Goal: Task Accomplishment & Management: Manage account settings

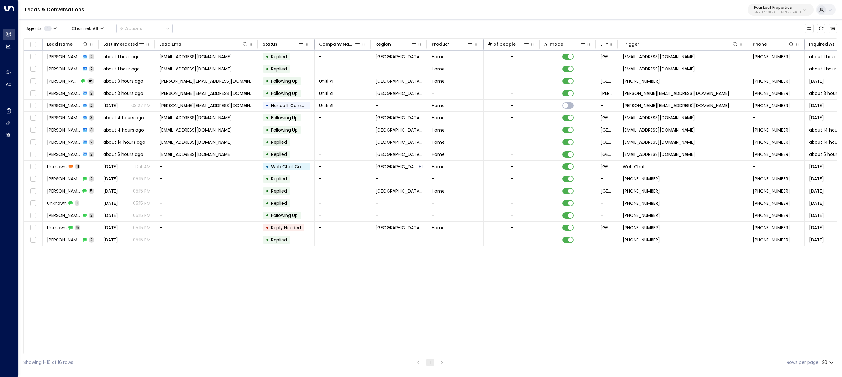
click at [762, 7] on p "Four Leaf Properties" at bounding box center [777, 8] width 47 height 4
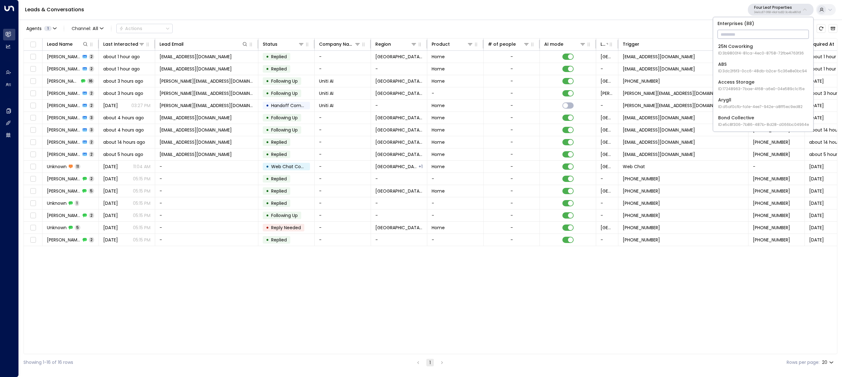
click at [760, 33] on input "text" at bounding box center [763, 34] width 91 height 12
type input "****"
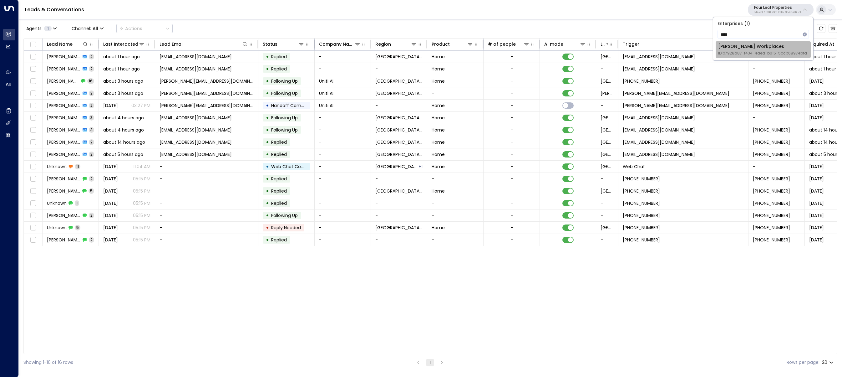
click at [740, 53] on span "ID: b7928a87-f434-4dea-b015-5ccb68974bfd" at bounding box center [762, 53] width 89 height 6
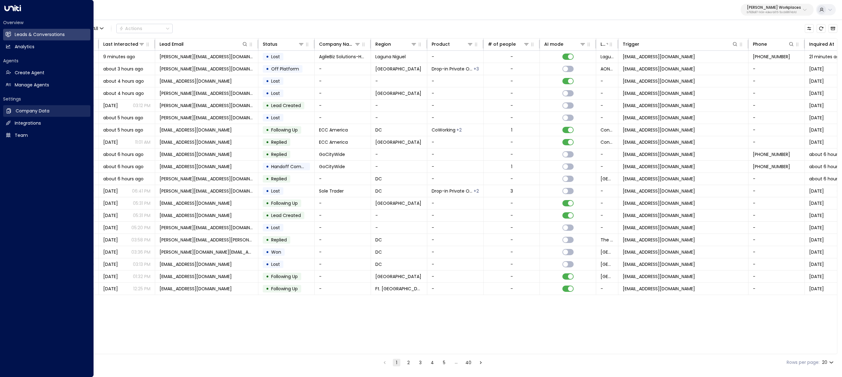
click at [27, 114] on h2 "Company Data" at bounding box center [33, 111] width 34 height 7
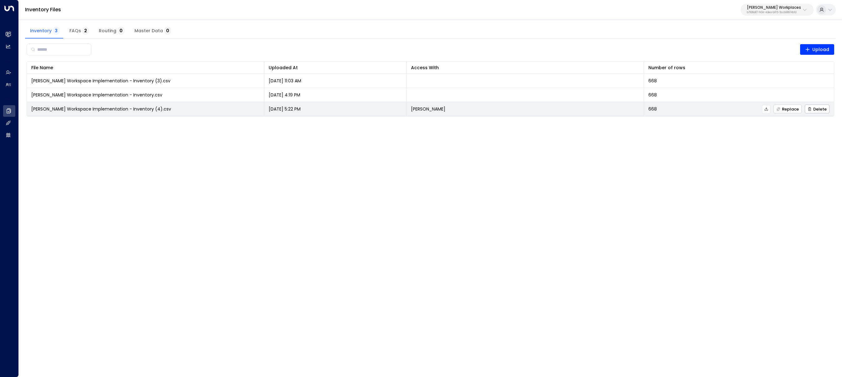
click at [789, 109] on span "Replace" at bounding box center [787, 109] width 23 height 4
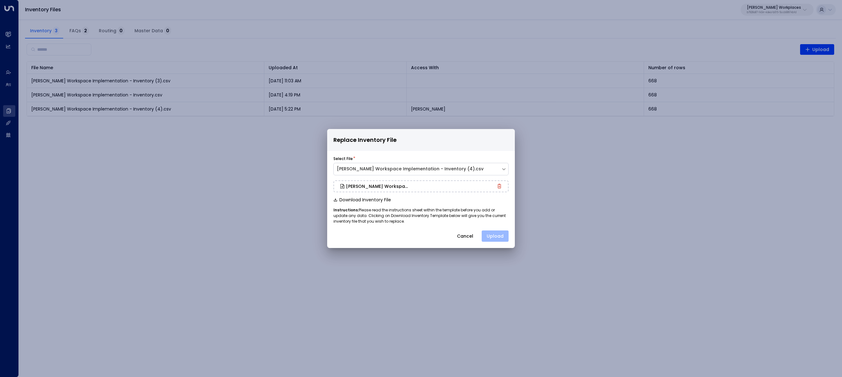
click at [499, 236] on button "Upload" at bounding box center [495, 235] width 27 height 11
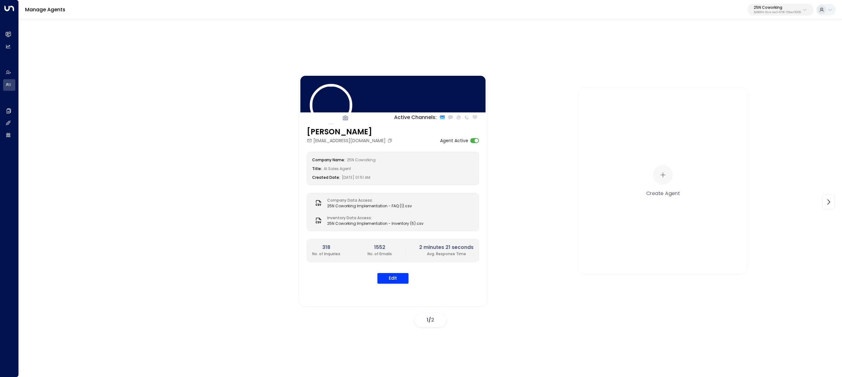
click at [804, 10] on icon at bounding box center [804, 9] width 5 height 5
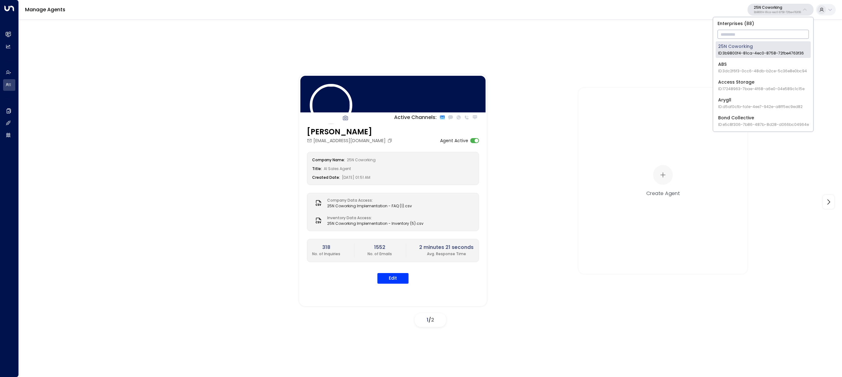
click at [793, 32] on input "text" at bounding box center [763, 34] width 91 height 12
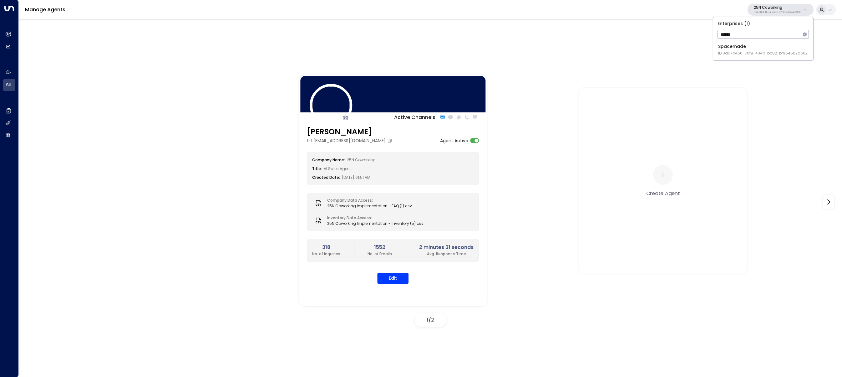
type input "******"
click at [722, 57] on li "Spacemade ID: 0d57b456-76f9-434b-bc82-bf954502d602" at bounding box center [763, 49] width 95 height 17
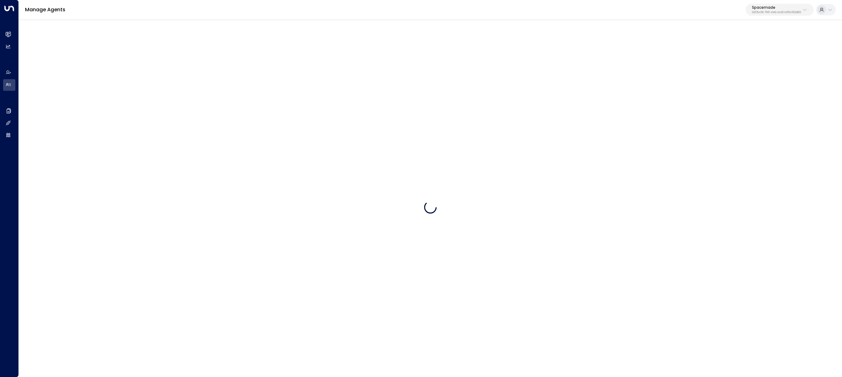
click at [731, 53] on div at bounding box center [430, 207] width 823 height 377
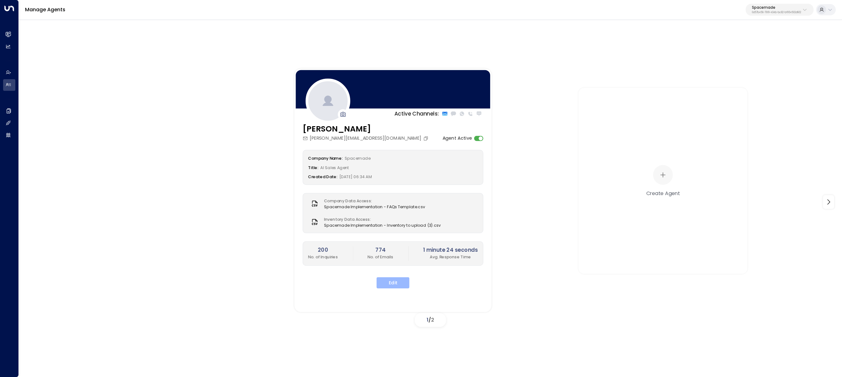
click at [390, 283] on button "Edit" at bounding box center [393, 282] width 33 height 11
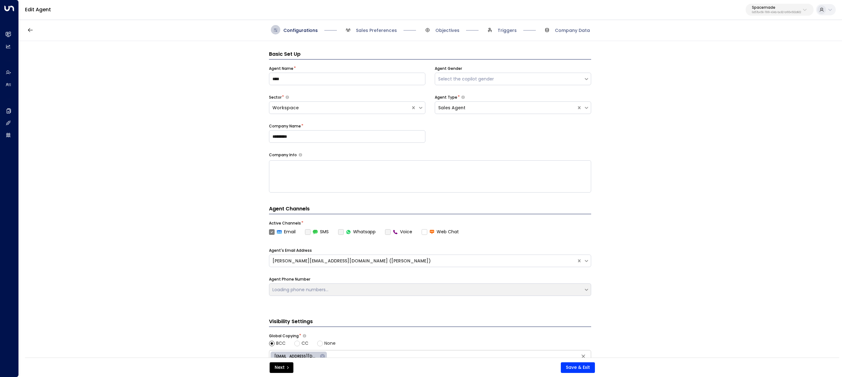
scroll to position [9, 0]
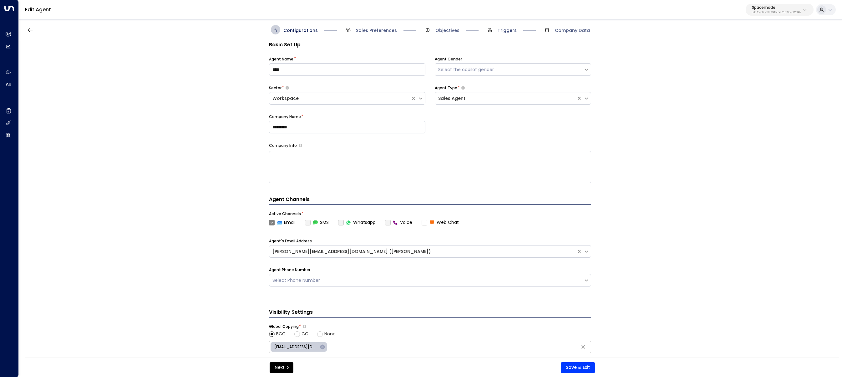
click at [508, 32] on span "Triggers" at bounding box center [507, 30] width 19 height 6
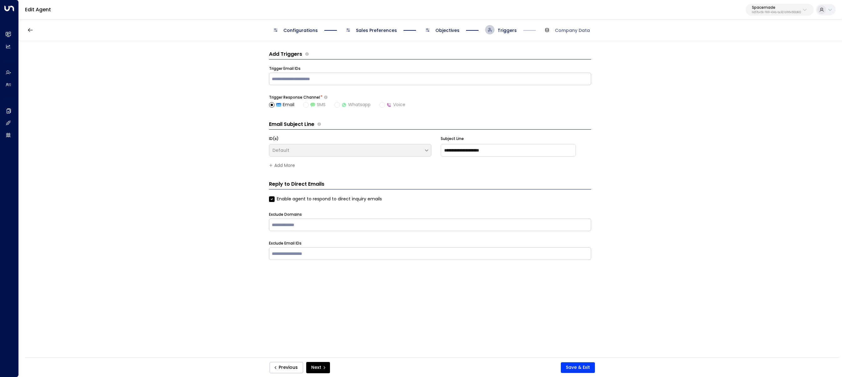
click at [448, 24] on div "Configurations Sales Preferences Objectives Triggers Company Data" at bounding box center [430, 30] width 823 height 22
click at [448, 27] on span "Objectives" at bounding box center [447, 30] width 24 height 6
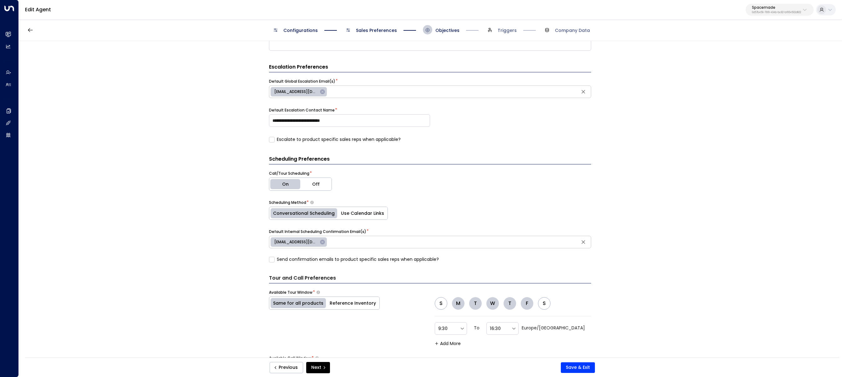
scroll to position [229, 0]
drag, startPoint x: 352, startPoint y: 120, endPoint x: 224, endPoint y: 122, distance: 128.6
click at [224, 122] on div "**********" at bounding box center [430, 201] width 823 height 320
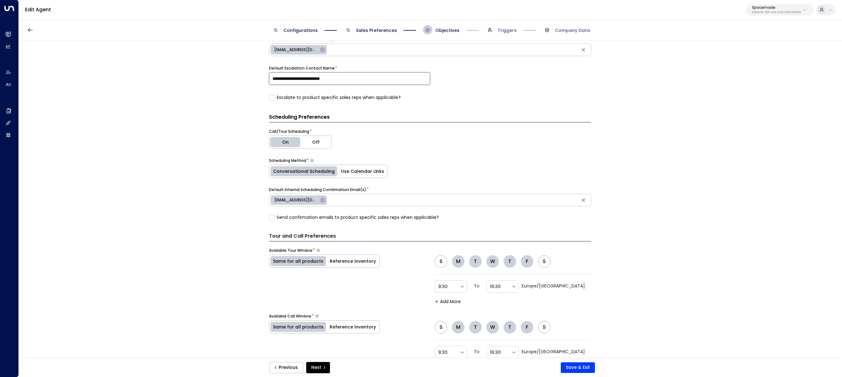
scroll to position [111, 0]
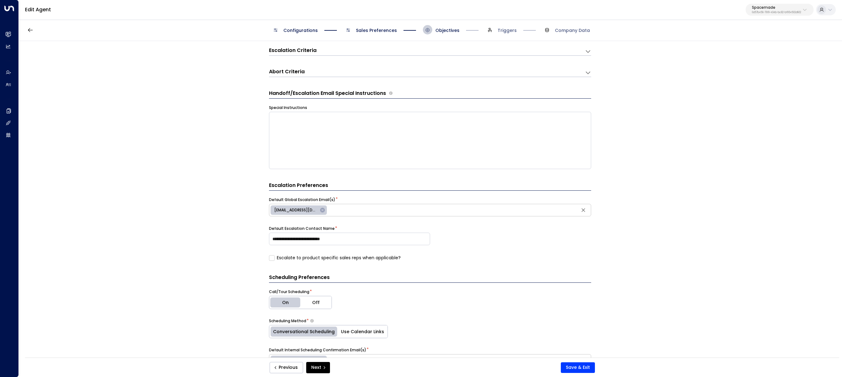
click at [178, 173] on div "**********" at bounding box center [430, 201] width 823 height 320
click at [297, 210] on span "sales@spacemade.com" at bounding box center [296, 210] width 51 height 6
click at [233, 204] on div "**********" at bounding box center [430, 201] width 823 height 320
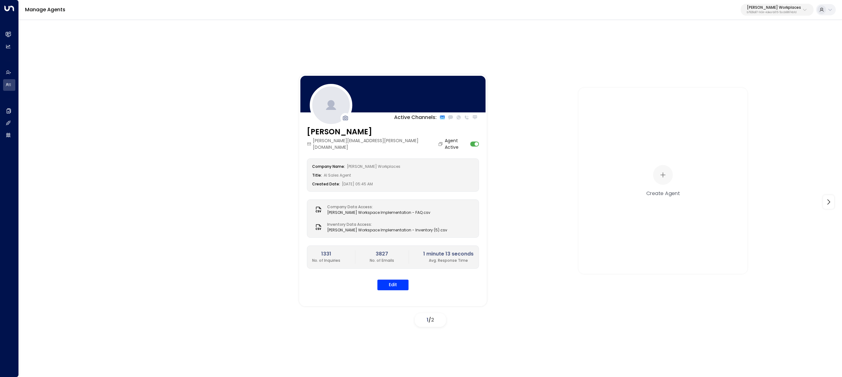
click at [784, 10] on div "[PERSON_NAME] Workplaces b7928a87-f434-4dea-b015-5ccb68974bfd" at bounding box center [774, 10] width 54 height 8
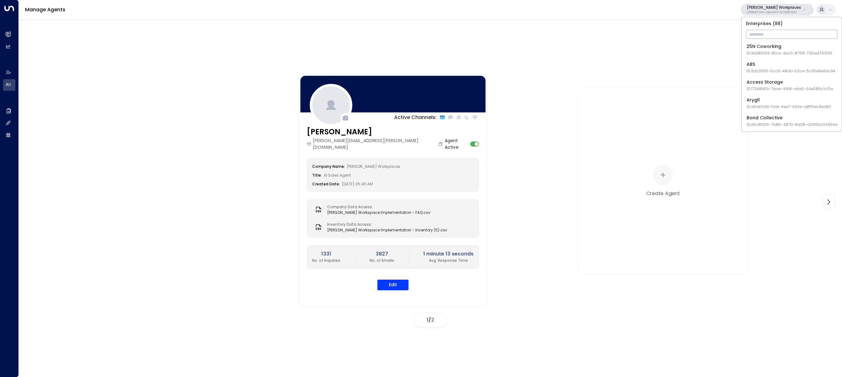
click at [779, 36] on input "text" at bounding box center [791, 34] width 91 height 12
type input "***"
click at [759, 47] on div "ABS ID: 3dc2f6f3-0cc6-48db-b2ce-5c36e8e0bc94" at bounding box center [791, 49] width 89 height 13
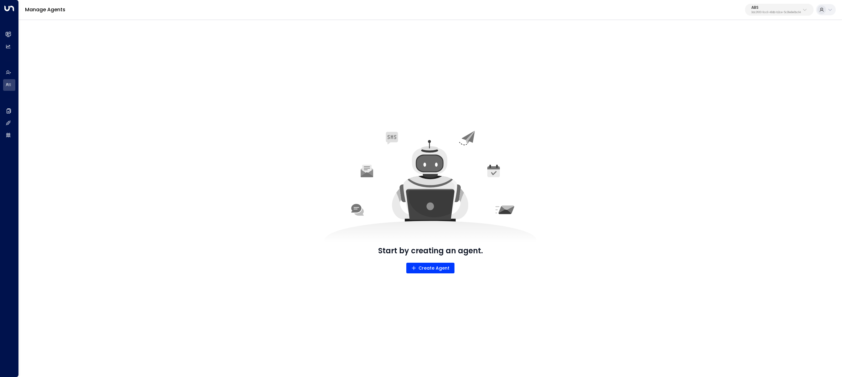
click at [756, 12] on p "3dc2f6f3-0cc6-48db-b2ce-5c36e8e0bc94" at bounding box center [776, 12] width 50 height 3
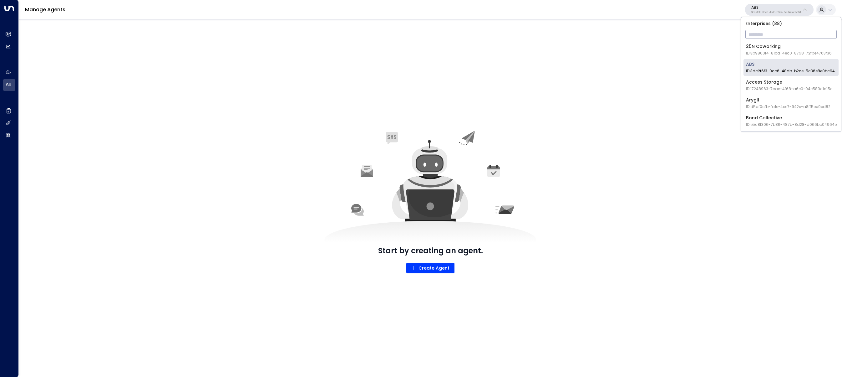
click at [767, 34] on input "text" at bounding box center [791, 34] width 91 height 12
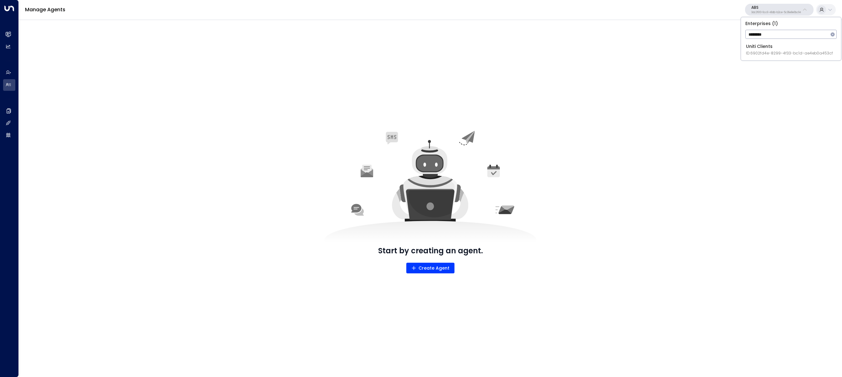
type input "********"
click at [747, 47] on div "Uniti Clients ID: 6902fd4e-8299-4f33-bc1d-ae4eb0a453cf" at bounding box center [789, 49] width 87 height 13
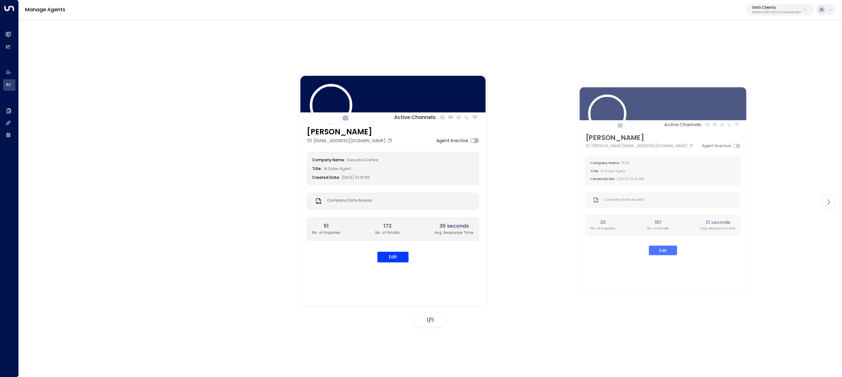
click at [828, 201] on icon at bounding box center [829, 202] width 8 height 8
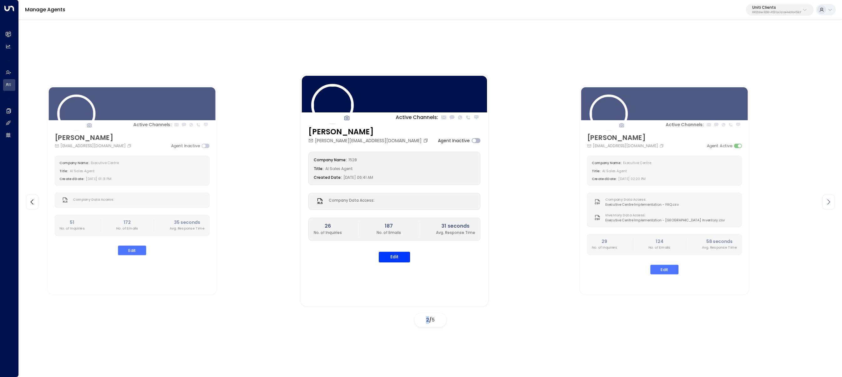
click at [828, 201] on icon at bounding box center [829, 202] width 8 height 8
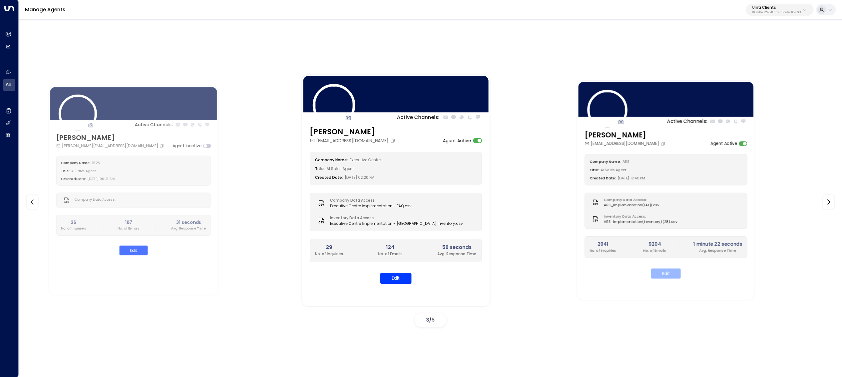
click at [669, 271] on button "Edit" at bounding box center [666, 273] width 30 height 10
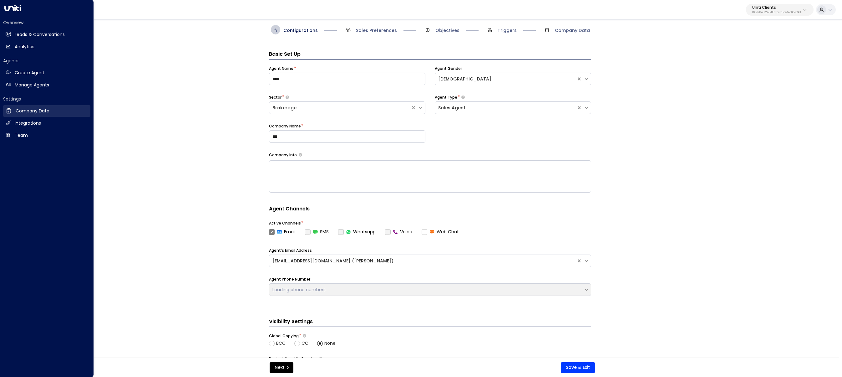
scroll to position [9, 0]
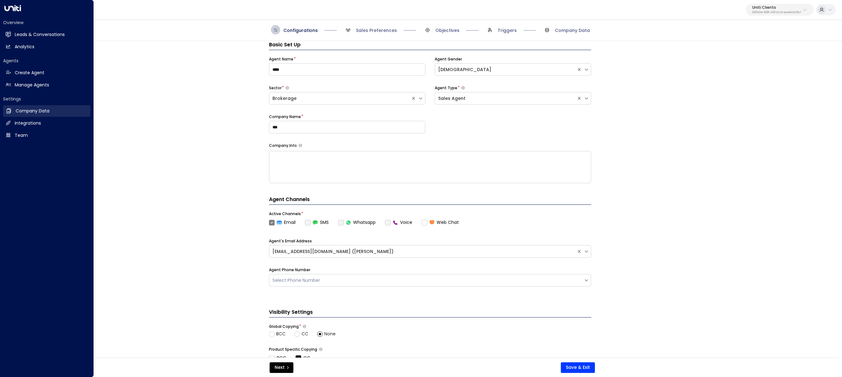
click at [15, 112] on link "Company Data Company Data" at bounding box center [46, 111] width 87 height 12
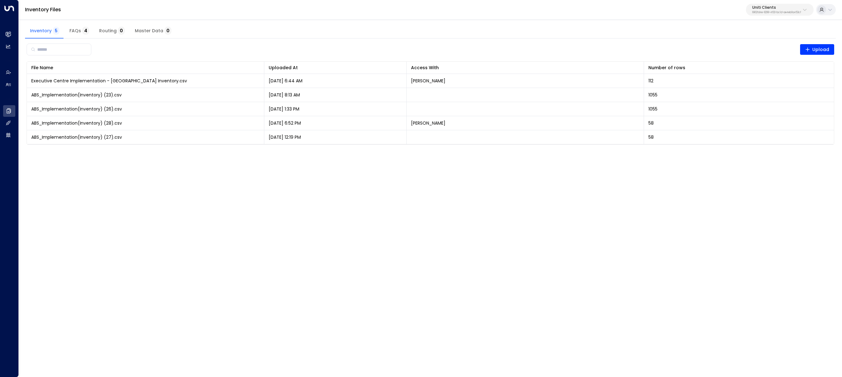
click at [773, 17] on div "Inventory Files Uniti Clients 6902fd4e-8299-4f33-bc1d-ae4eb0a453cf" at bounding box center [430, 10] width 823 height 20
drag, startPoint x: 775, startPoint y: 6, endPoint x: 774, endPoint y: 16, distance: 10.0
click at [775, 6] on p "Uniti Clients" at bounding box center [776, 8] width 49 height 4
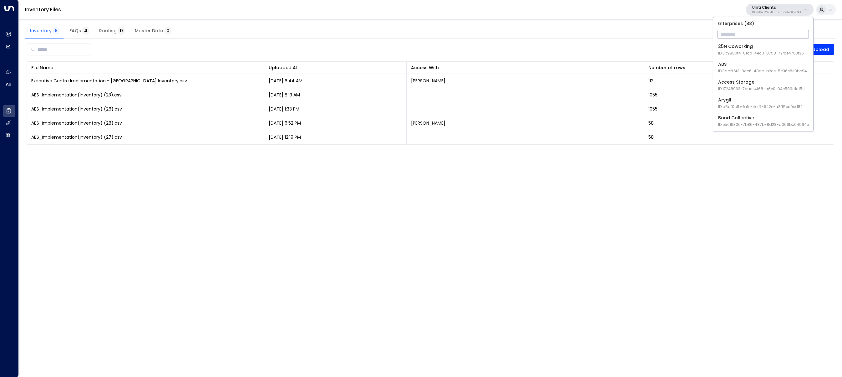
click at [773, 28] on input "text" at bounding box center [763, 34] width 91 height 12
type input "*******"
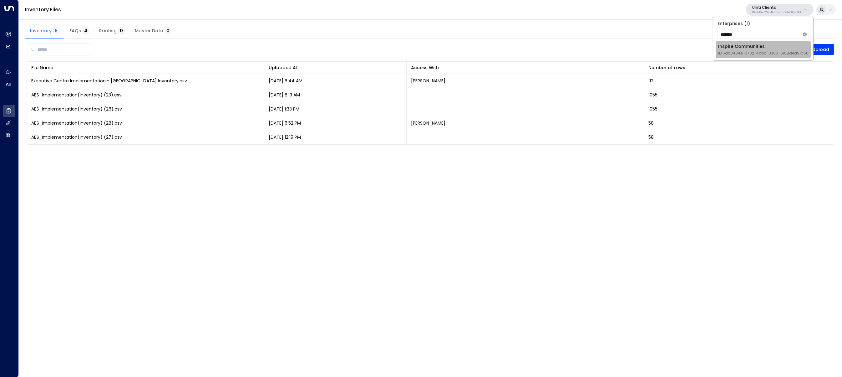
click at [754, 51] on span "ID: 5ac0484e-0702-4bbb-8380-6168aea91a66" at bounding box center [763, 53] width 90 height 6
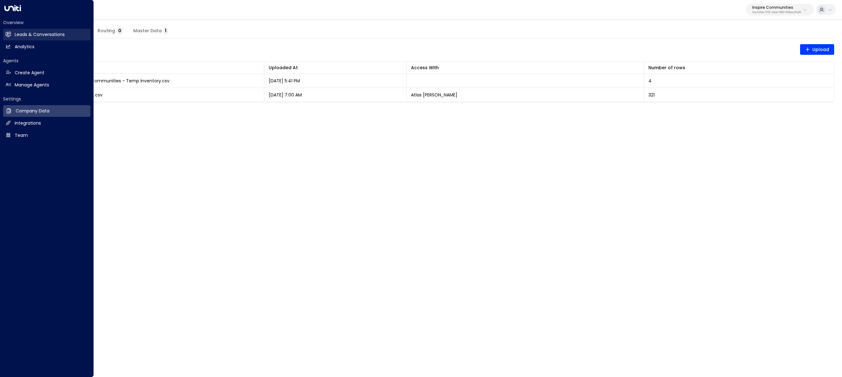
click at [14, 39] on link "Leads & Conversations Leads & Conversations" at bounding box center [46, 35] width 87 height 12
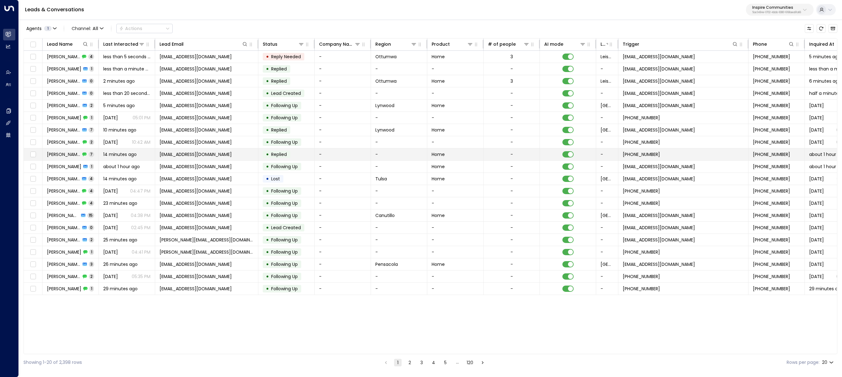
click at [119, 153] on span "14 minutes ago" at bounding box center [119, 154] width 33 height 6
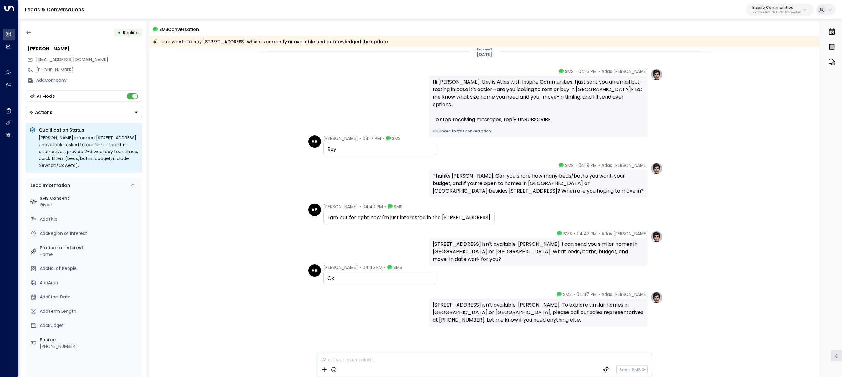
scroll to position [19, 0]
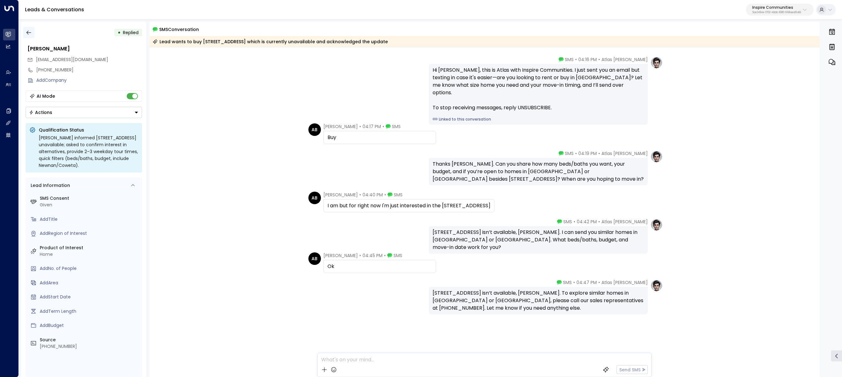
click at [26, 33] on icon "button" at bounding box center [29, 32] width 6 height 6
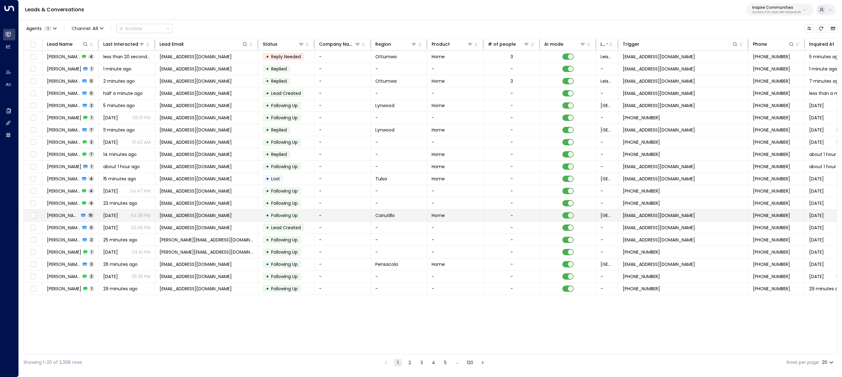
click at [99, 217] on td "Yesterday 04:38 PM" at bounding box center [127, 215] width 56 height 12
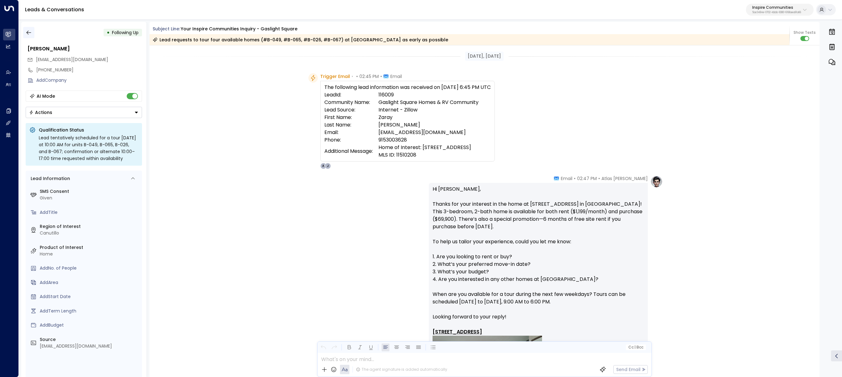
click at [26, 33] on icon "button" at bounding box center [29, 32] width 6 height 6
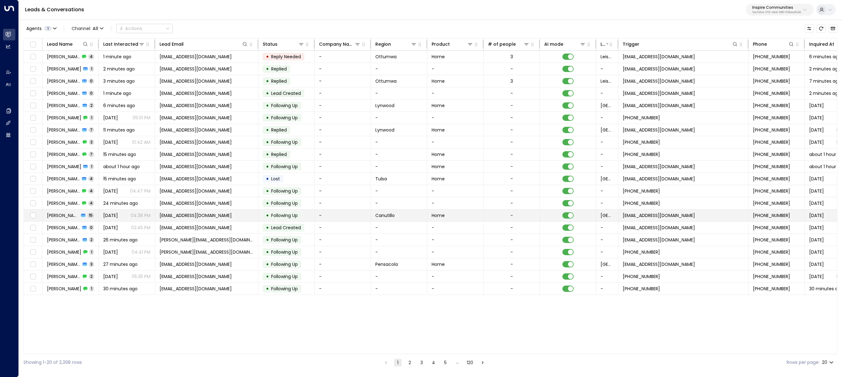
click at [196, 216] on span "zcisneros98@gmail.com" at bounding box center [196, 215] width 72 height 6
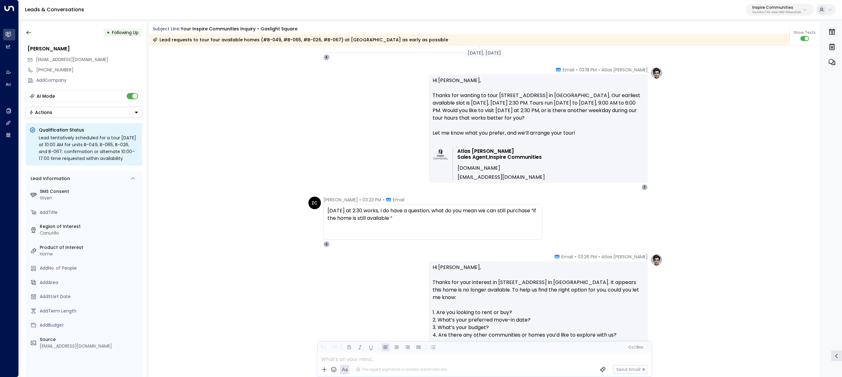
scroll to position [755, 0]
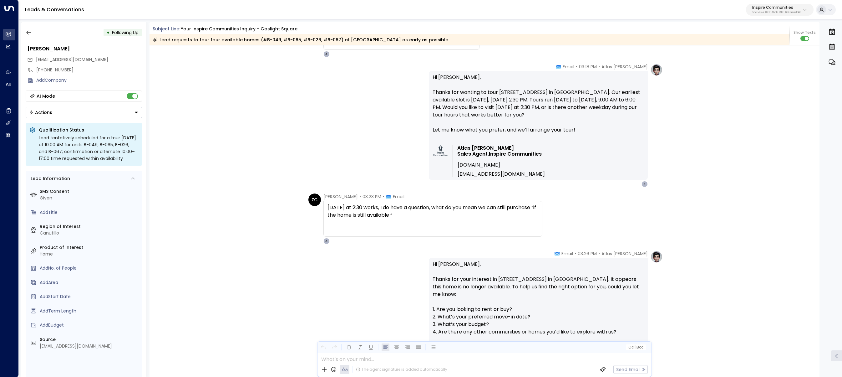
drag, startPoint x: 697, startPoint y: 198, endPoint x: 706, endPoint y: 204, distance: 10.6
click at [697, 198] on div "ZC Zaray Cisneros • 03:23 PM • Email Tomorrow at 2:30 works, I do have a questi…" at bounding box center [485, 218] width 670 height 51
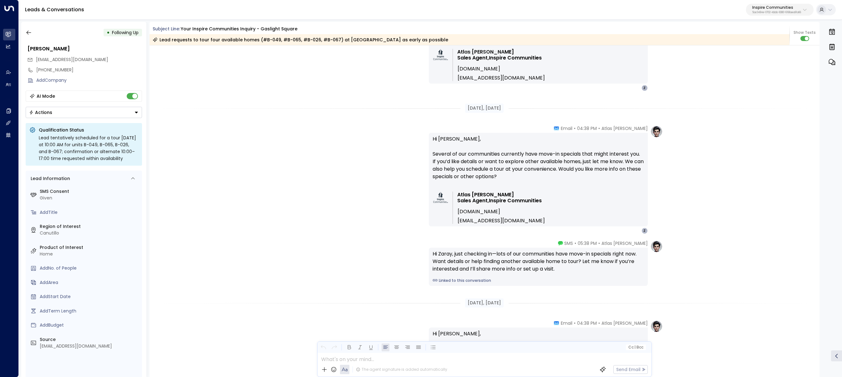
scroll to position [1657, 0]
click at [29, 32] on icon "button" at bounding box center [28, 33] width 5 height 4
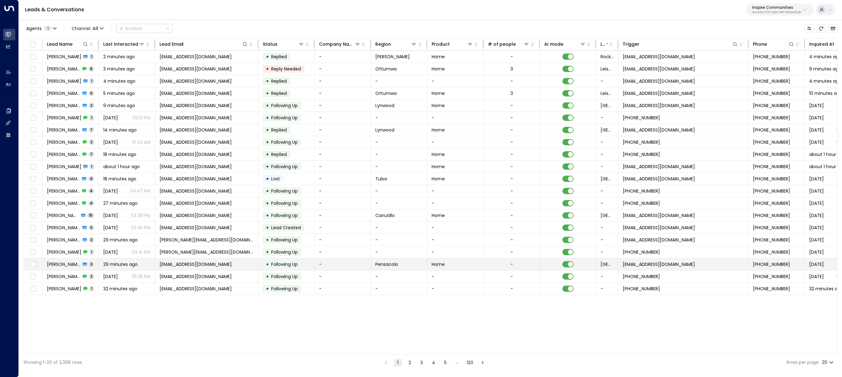
click at [93, 264] on td "Alexis Briggs 3" at bounding box center [71, 264] width 56 height 12
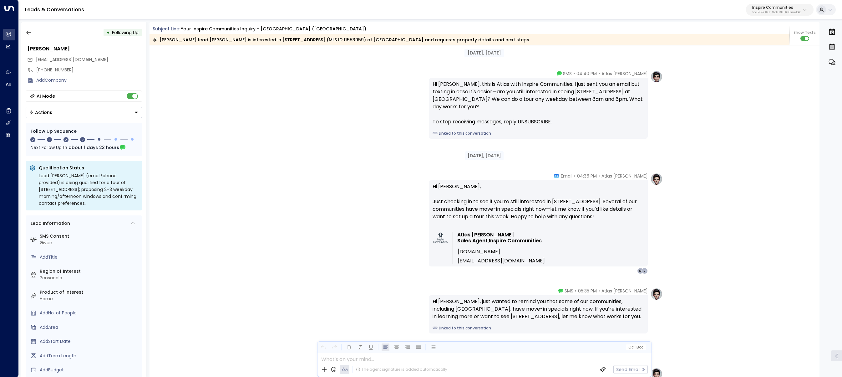
scroll to position [509, 0]
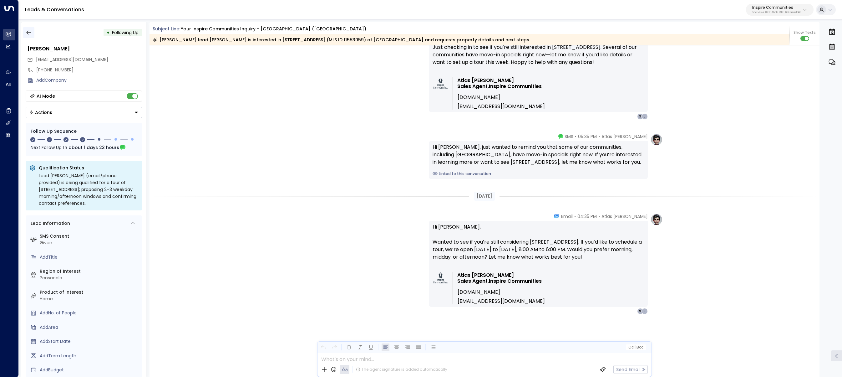
click at [24, 33] on button "button" at bounding box center [28, 32] width 11 height 11
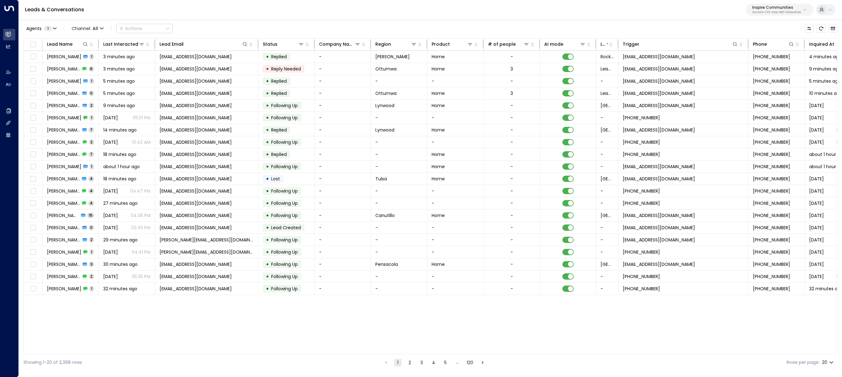
click at [408, 364] on button "2" at bounding box center [410, 363] width 8 height 8
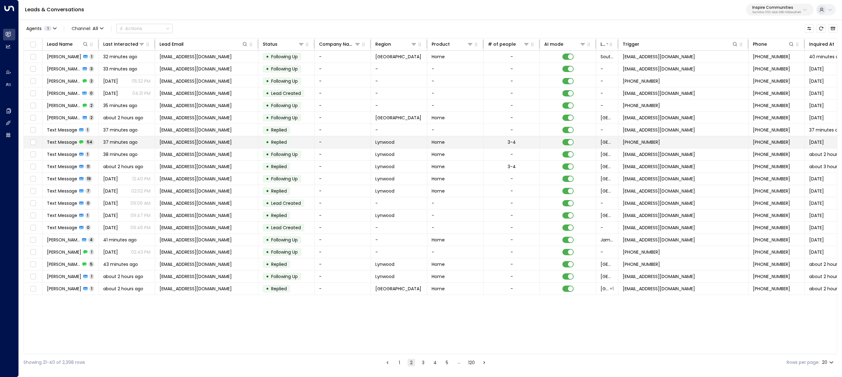
click at [71, 142] on span "Text Message" at bounding box center [62, 142] width 30 height 6
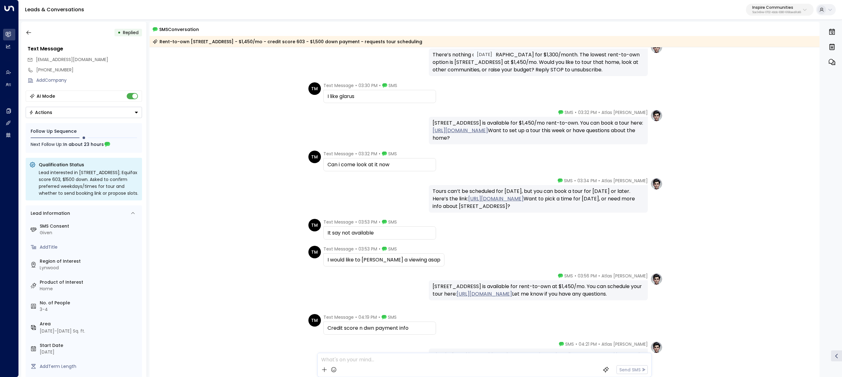
scroll to position [1586, 0]
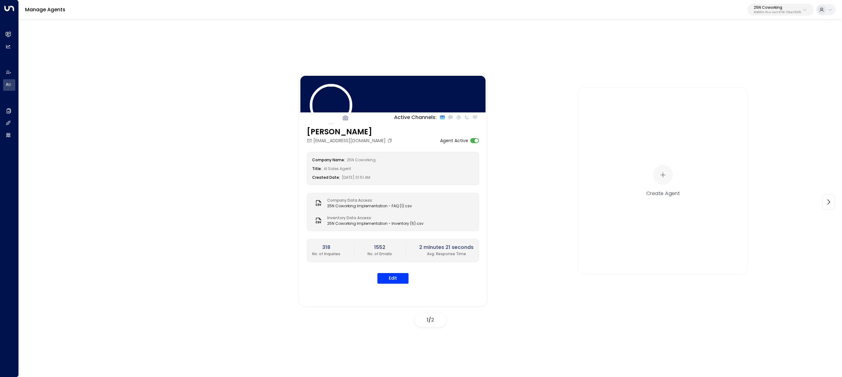
click at [797, 11] on p "3b9800f4-81ca-4ec0-8758-72fbe4763f36" at bounding box center [777, 12] width 47 height 3
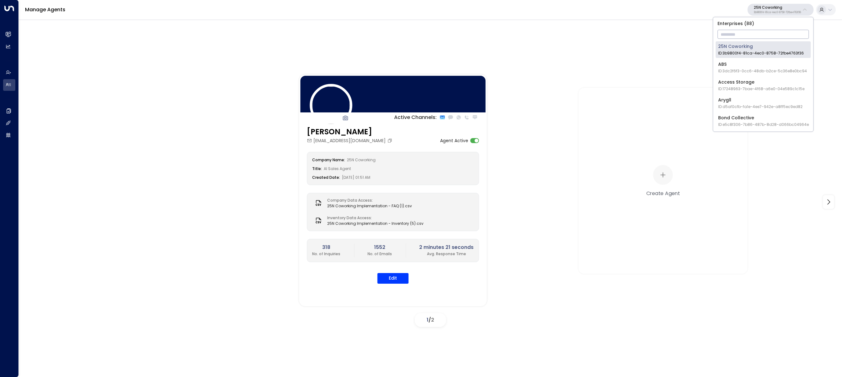
click at [774, 32] on input "text" at bounding box center [763, 34] width 91 height 12
type input "*******"
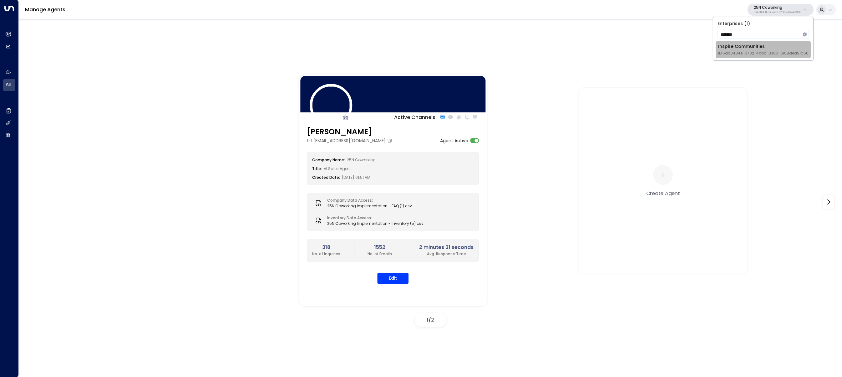
click at [737, 54] on span "ID: 5ac0484e-0702-4bbb-8380-6168aea91a66" at bounding box center [763, 53] width 90 height 6
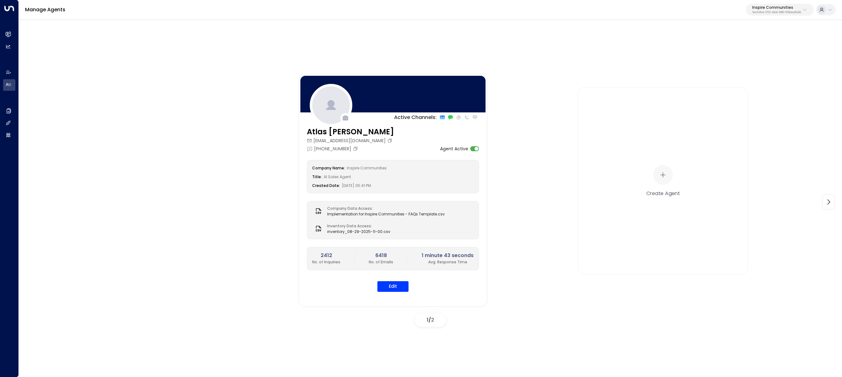
click at [21, 107] on div "Active Channels: Atlas Parker atlas@inspirecommunities.com +1 (214) 617-2263 Ag…" at bounding box center [430, 201] width 823 height 255
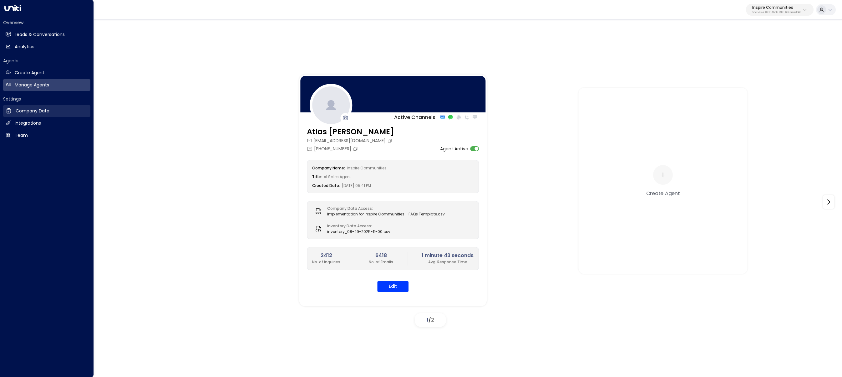
click at [9, 116] on link "Company Data Company Data" at bounding box center [46, 111] width 87 height 12
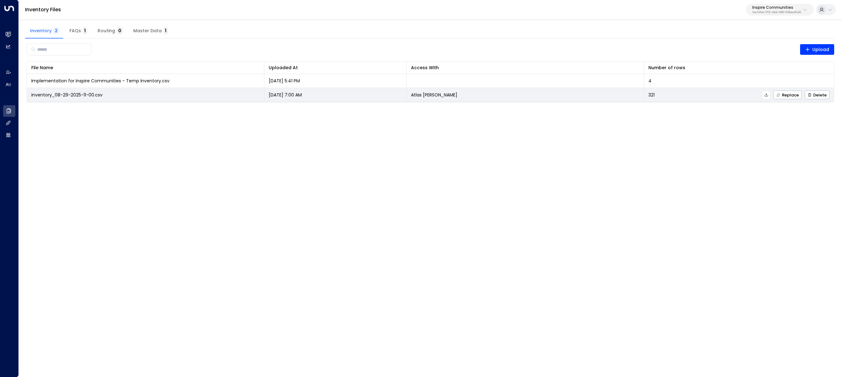
click at [766, 96] on icon at bounding box center [766, 95] width 4 height 4
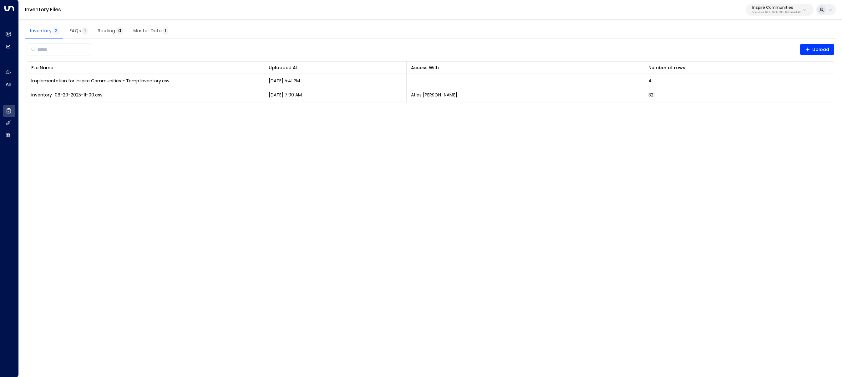
click at [795, 11] on p "5ac0484e-0702-4bbb-8380-6168aea91a66" at bounding box center [776, 12] width 49 height 3
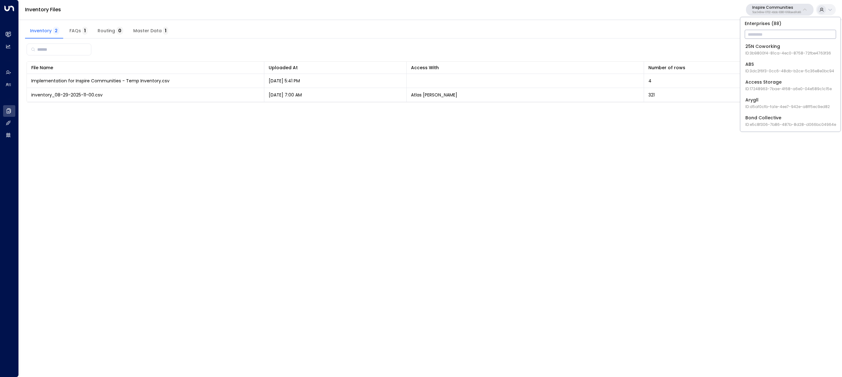
click at [773, 36] on input "text" at bounding box center [790, 34] width 91 height 12
type input "*********"
click at [774, 51] on span "ID: 0d57b456-76f9-434b-bc82-bf954502d602" at bounding box center [790, 53] width 89 height 6
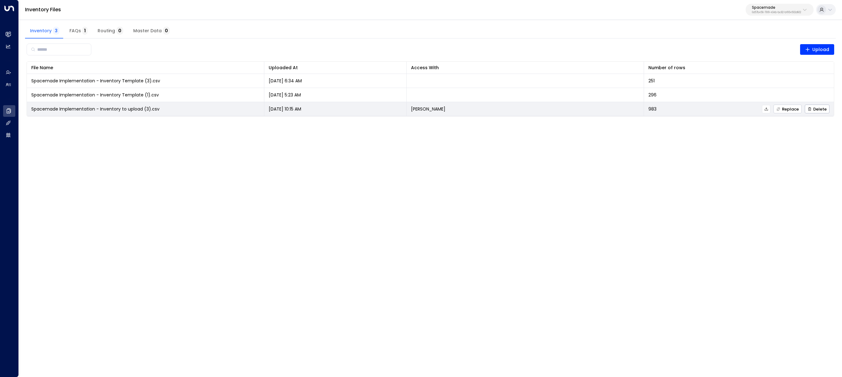
click at [791, 110] on span "Replace" at bounding box center [787, 109] width 23 height 4
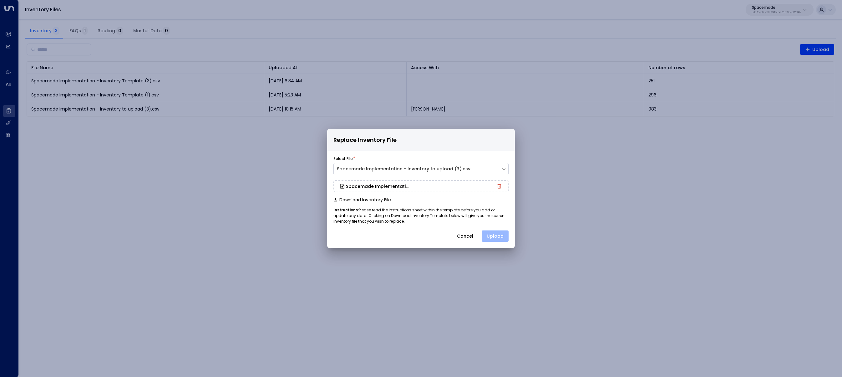
click at [502, 236] on button "Upload" at bounding box center [495, 235] width 27 height 11
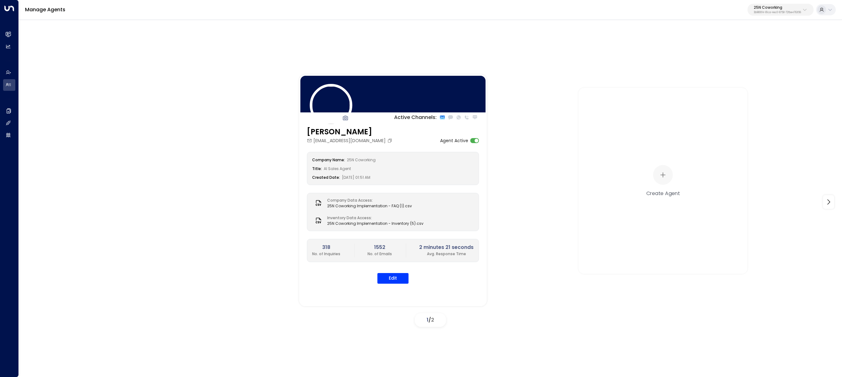
click at [785, 16] on div "Manage Agents 25N Coworking 3b9800f4-81ca-4ec0-8758-72fbe4763f36" at bounding box center [430, 10] width 823 height 20
click at [785, 12] on p "3b9800f4-81ca-4ec0-8758-72fbe4763f36" at bounding box center [777, 12] width 47 height 3
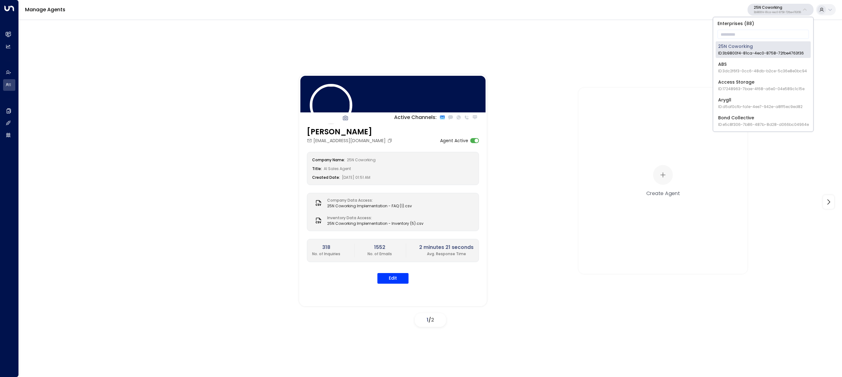
drag, startPoint x: 785, startPoint y: 12, endPoint x: 773, endPoint y: 36, distance: 26.7
click at [771, 44] on div "25N Coworking ID: 3b9800f4-81ca-4ec0-8758-72fbe4763f36" at bounding box center [761, 49] width 86 height 13
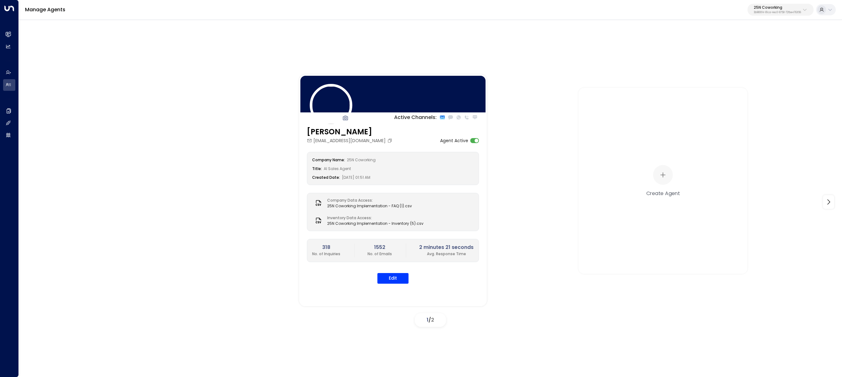
click at [773, 34] on div "Active Channels: Sloane Huber sloane@25ncoworking.com Agent Active Company Name…" at bounding box center [430, 197] width 823 height 356
drag, startPoint x: 790, startPoint y: 7, endPoint x: 789, endPoint y: 12, distance: 4.7
click at [789, 8] on p "25N Coworking" at bounding box center [777, 8] width 47 height 4
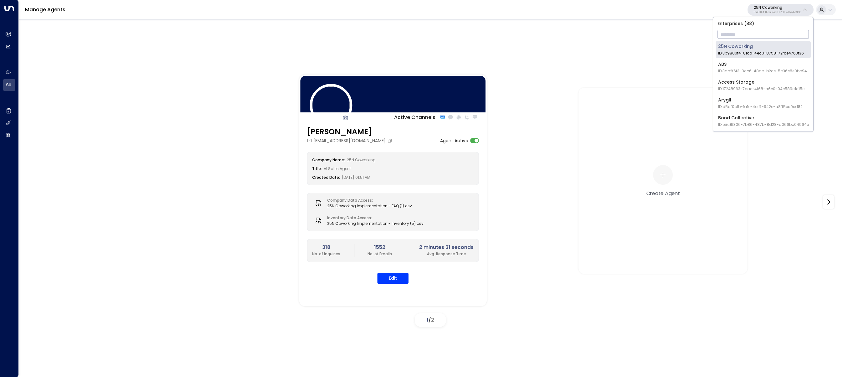
click at [782, 37] on input "text" at bounding box center [763, 34] width 91 height 12
type input "*******"
click at [769, 47] on div "Inspire Communities ID: 5ac0484e-0702-4bbb-8380-6168aea91a66" at bounding box center [763, 49] width 90 height 13
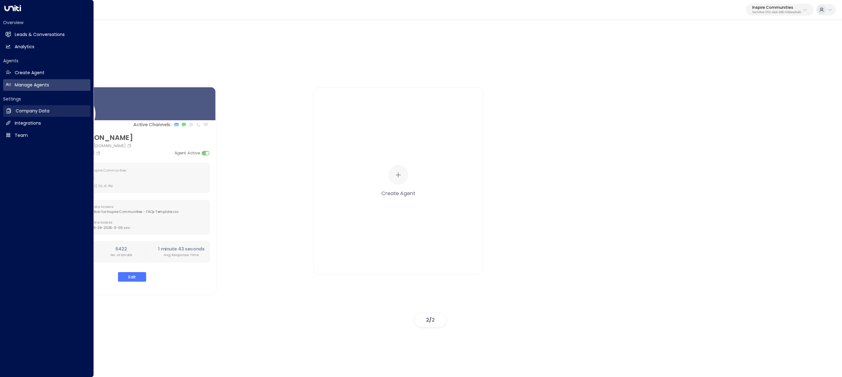
click at [7, 109] on icon at bounding box center [9, 110] width 4 height 5
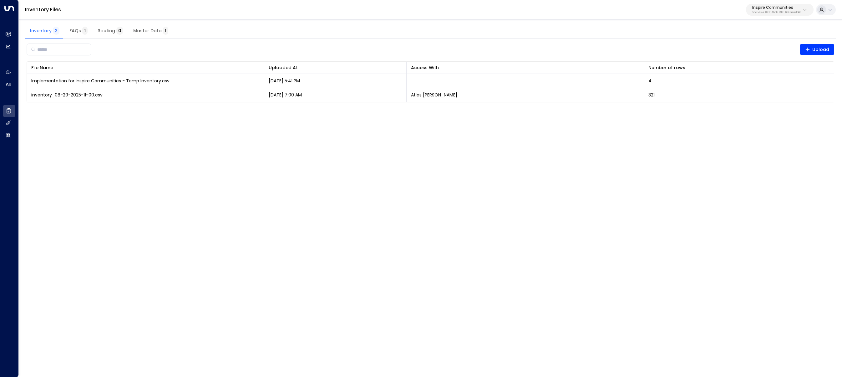
click at [155, 30] on span "Master Data 1" at bounding box center [150, 31] width 35 height 6
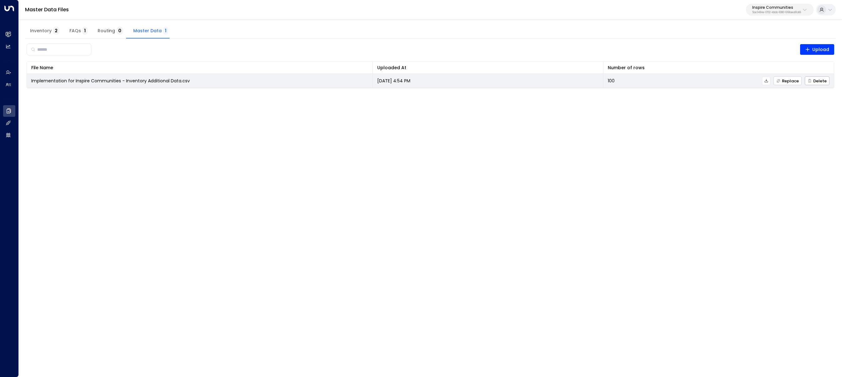
click at [787, 77] on button "Replace" at bounding box center [788, 80] width 28 height 9
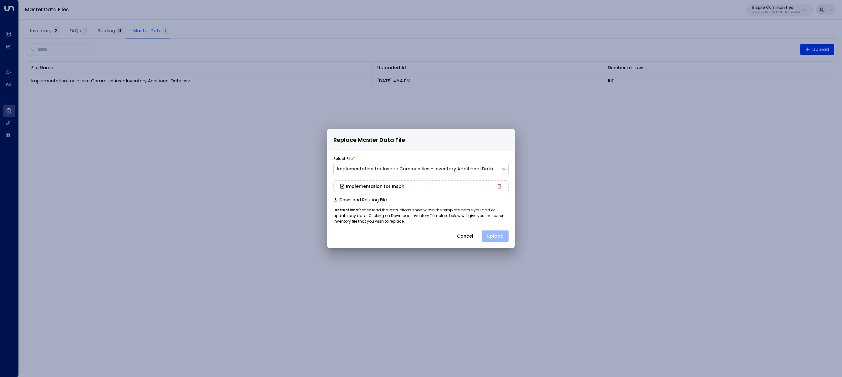
click at [497, 237] on button "Upload" at bounding box center [495, 235] width 27 height 11
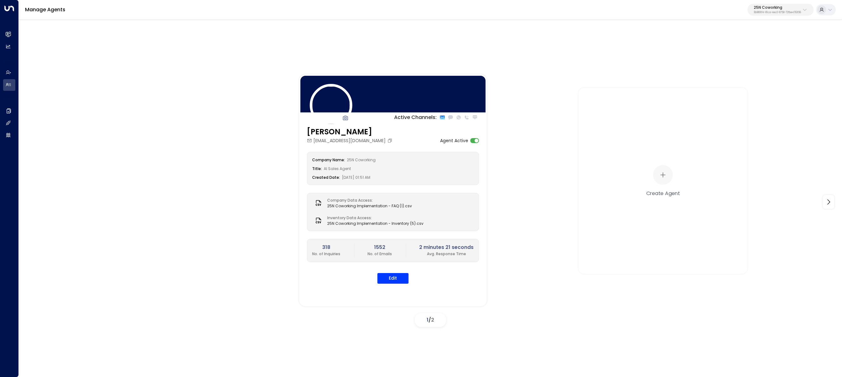
click at [783, 10] on div "25N Coworking 3b9800f4-81ca-4ec0-8758-72fbe4763f36" at bounding box center [777, 10] width 47 height 8
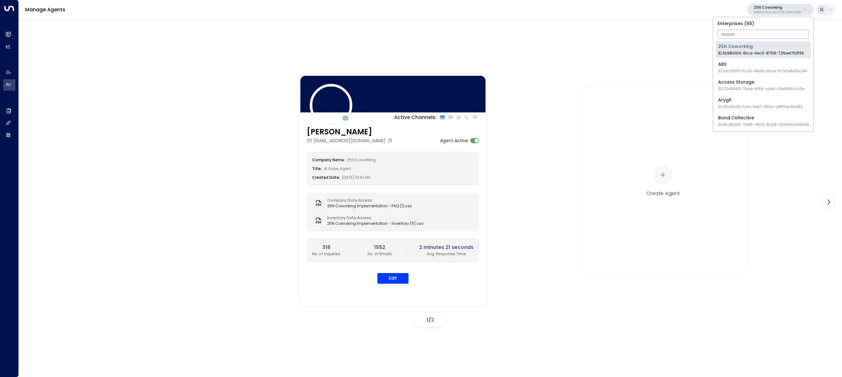
click at [782, 36] on input "text" at bounding box center [763, 34] width 91 height 12
type input "******"
click at [718, 50] on span "ID: 17248963-7bae-4f68-a6e0-04e589c1c15e" at bounding box center [761, 53] width 86 height 6
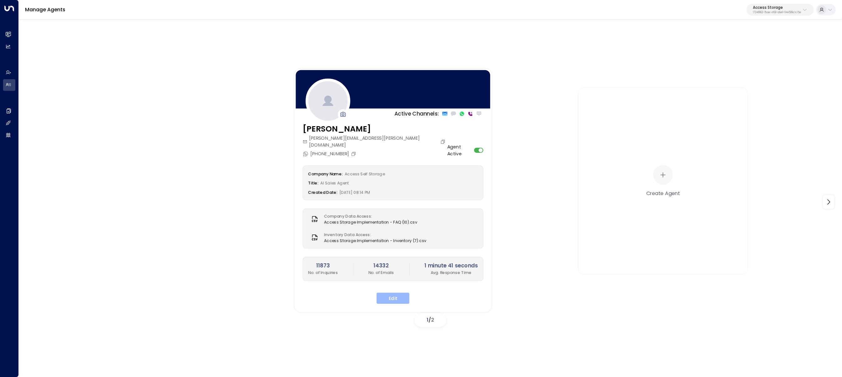
click at [388, 292] on button "Edit" at bounding box center [393, 297] width 33 height 11
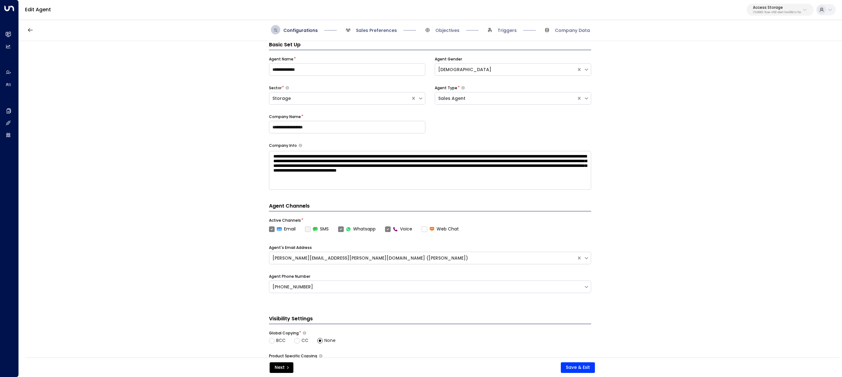
click at [361, 32] on span "Sales Preferences" at bounding box center [376, 30] width 41 height 6
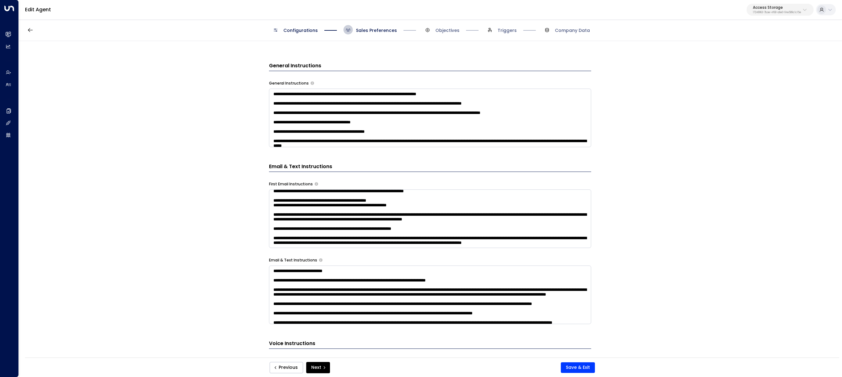
scroll to position [59, 0]
click at [404, 240] on textarea at bounding box center [430, 218] width 322 height 59
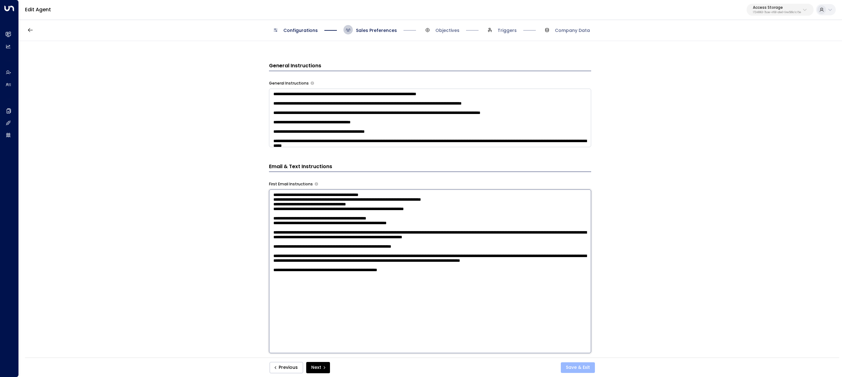
type textarea "**********"
click at [576, 371] on button "Save & Exit" at bounding box center [578, 367] width 34 height 11
